Goal: Use online tool/utility

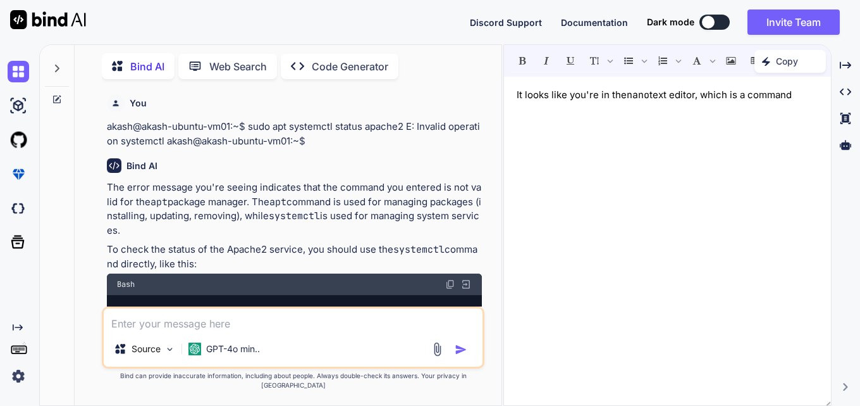
scroll to position [2195, 0]
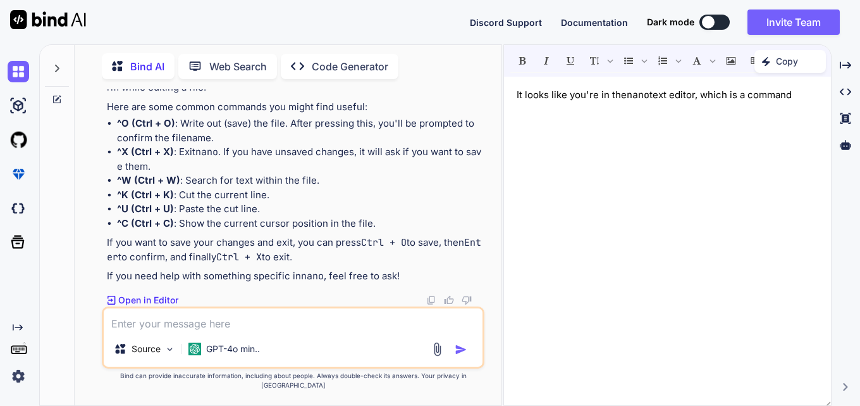
click at [238, 331] on textarea at bounding box center [293, 319] width 378 height 23
paste textarea ".card{ border:1px solid black padding:"2rem" display:flex justify-content:cente…"
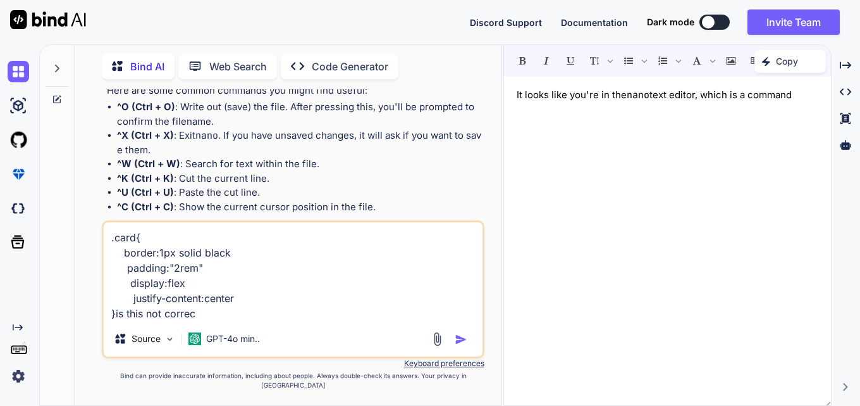
type textarea ".card{ border:1px solid black padding:"2rem" display:flex justify-content:cente…"
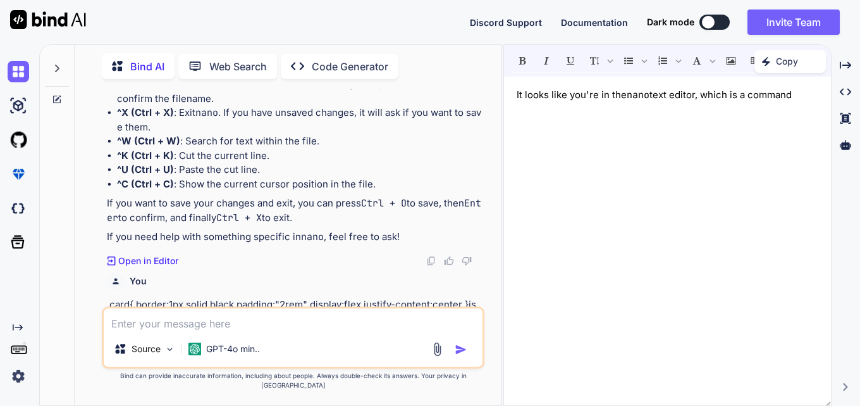
scroll to position [2343, 0]
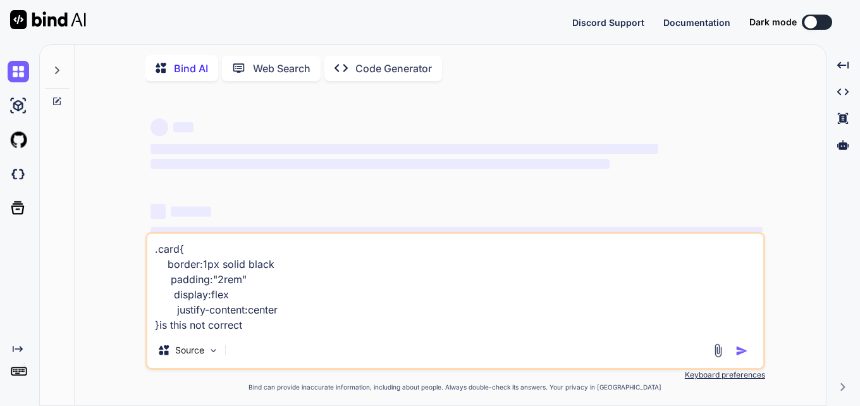
type textarea "x"
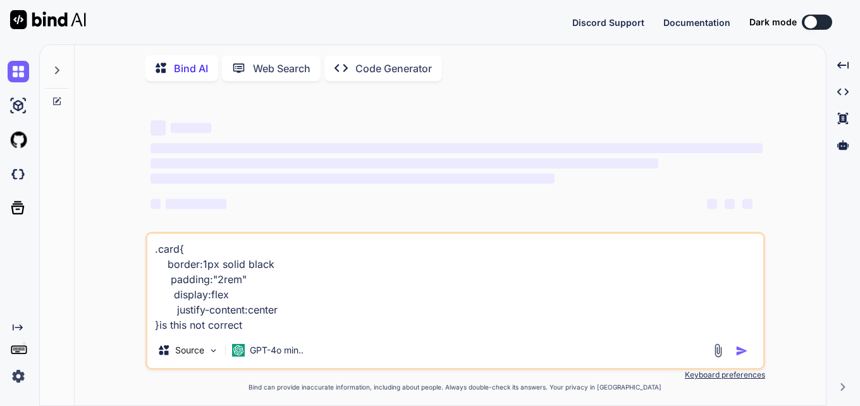
click at [292, 328] on textarea ".card{ border:1px solid black padding:"2rem" display:flex justify-content:cente…" at bounding box center [455, 282] width 616 height 99
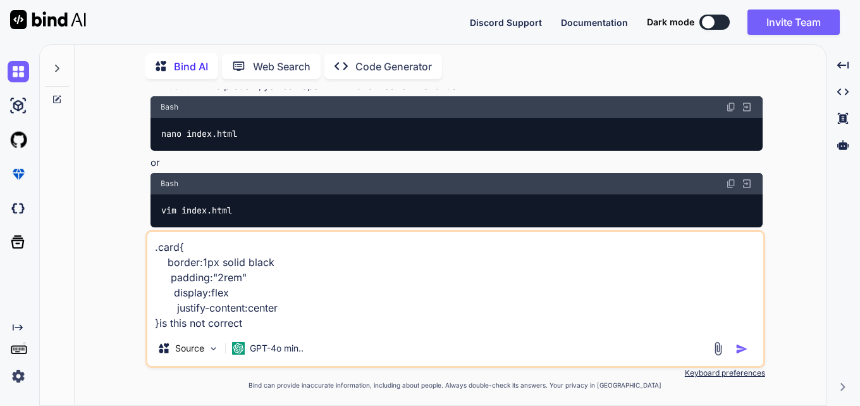
scroll to position [1511, 0]
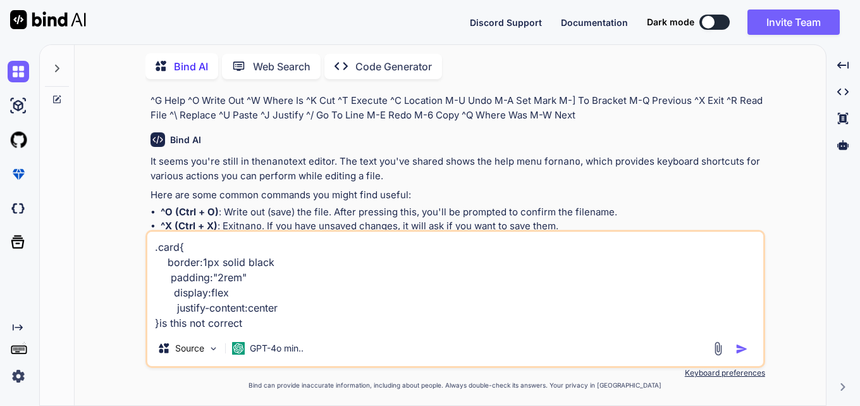
drag, startPoint x: 290, startPoint y: 321, endPoint x: 120, endPoint y: 239, distance: 189.0
click at [120, 239] on div "You akash@akash-ubuntu-vm01:~$ cd/var/www/html -bash: cd/var/www/html: No such …" at bounding box center [456, 247] width 742 height 316
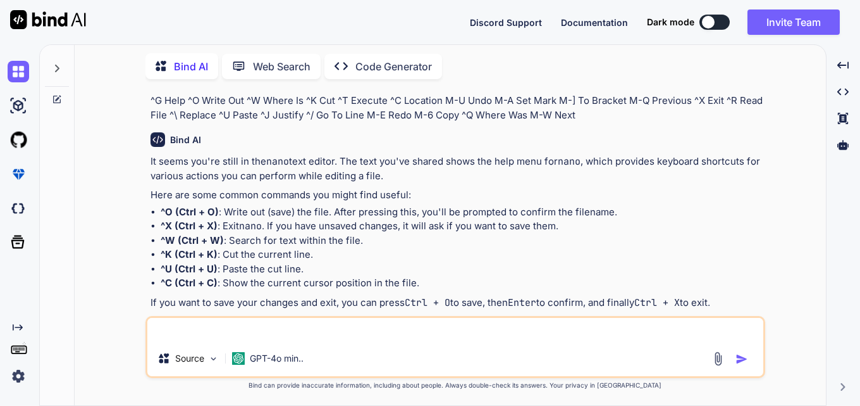
paste textarea "import Icon from './../Icon/Icon'; import Card from "./Card.css" const Card = (…"
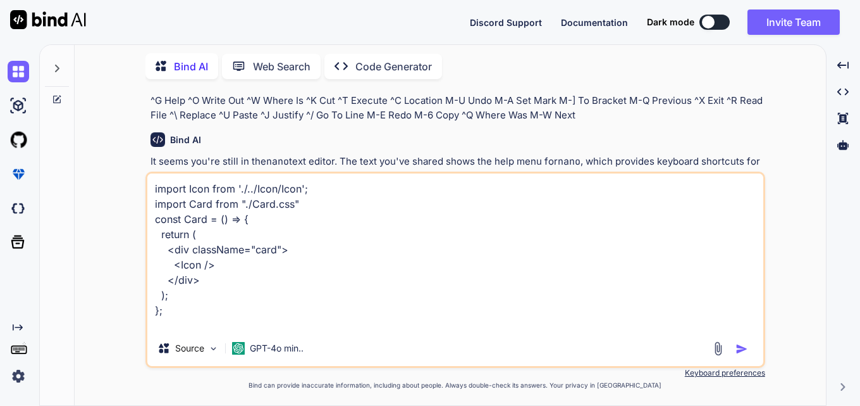
scroll to position [47, 0]
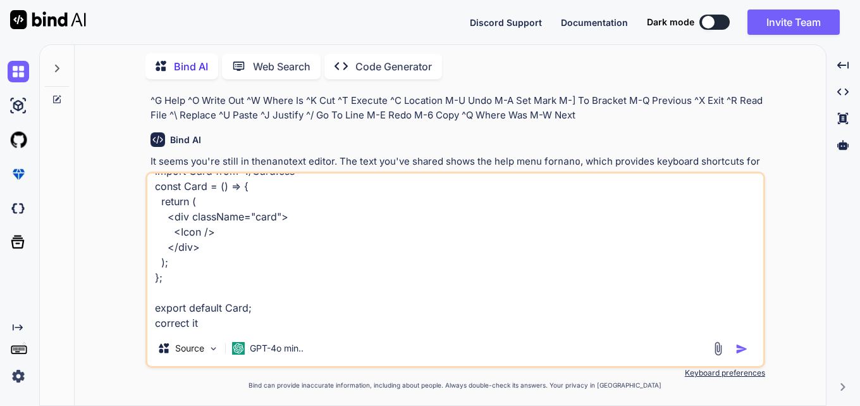
type textarea "import Icon from './../Icon/Icon'; import Card from "./Card.css" const Card = (…"
click at [737, 347] on img "button" at bounding box center [742, 348] width 13 height 13
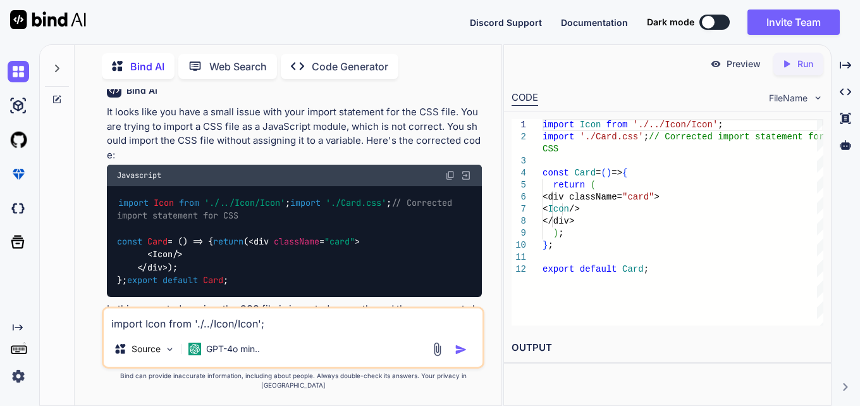
scroll to position [2143, 0]
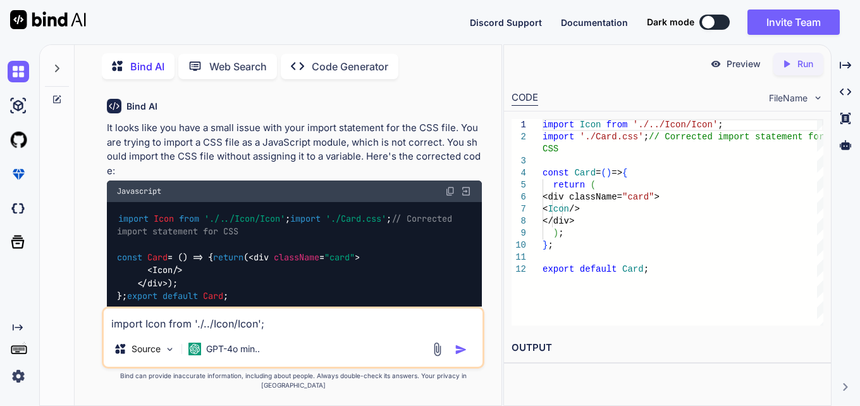
click at [448, 196] on img at bounding box center [450, 191] width 10 height 10
